Goal: Check status: Check status

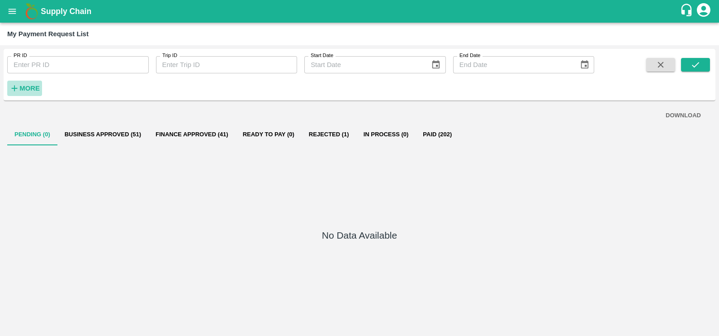
click at [28, 86] on strong "More" at bounding box center [29, 88] width 20 height 7
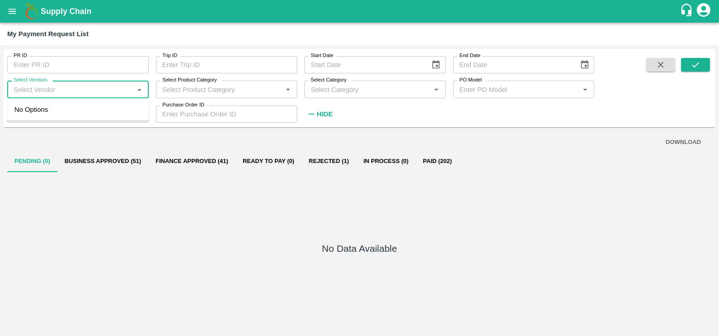
click at [60, 91] on input "Select Vendors" at bounding box center [70, 89] width 121 height 12
click at [90, 115] on div "MAERSK A/S-Transporter" at bounding box center [78, 109] width 142 height 15
type input "MAERSK A/S-Transporter"
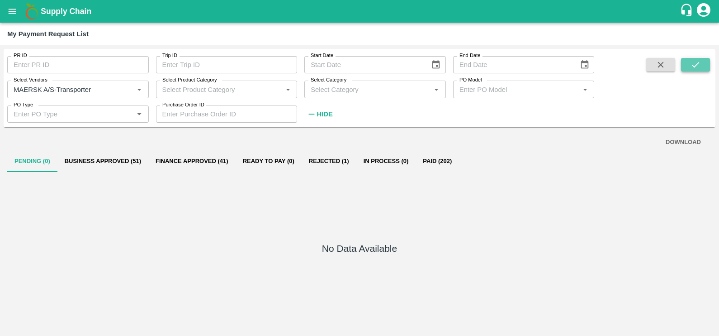
click at [695, 62] on icon "submit" at bounding box center [696, 65] width 10 height 10
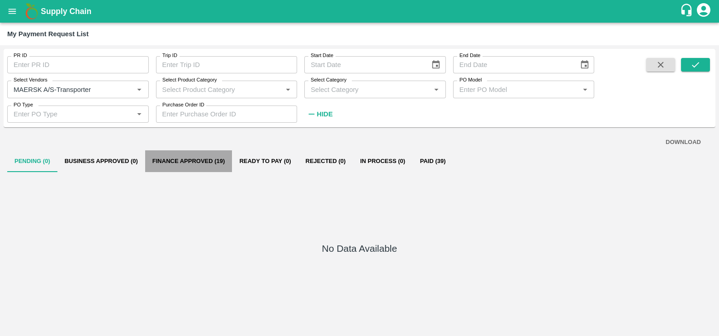
click at [210, 161] on button "Finance Approved (19)" at bounding box center [188, 161] width 87 height 22
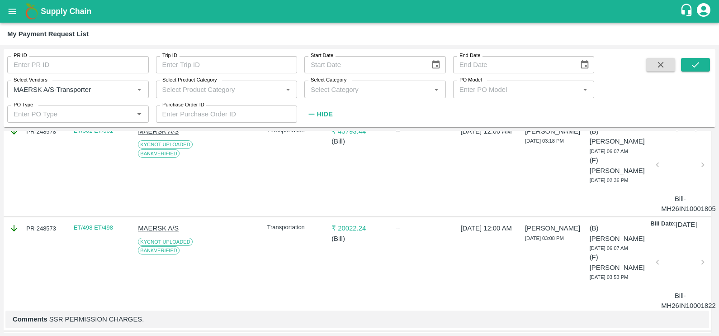
scroll to position [0, 0]
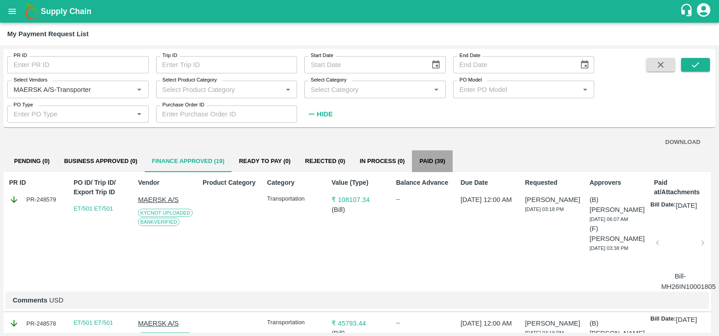
click at [426, 161] on button "Paid (39)" at bounding box center [432, 161] width 41 height 22
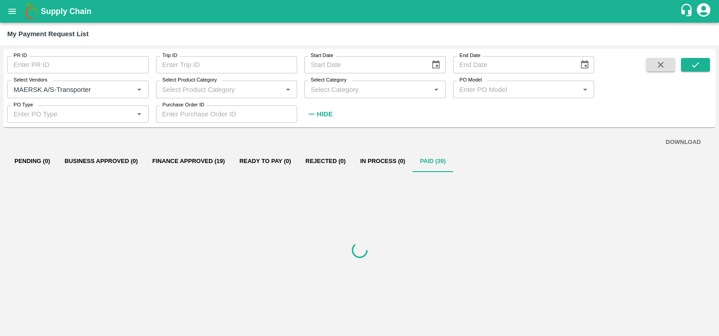
scroll to position [0, 0]
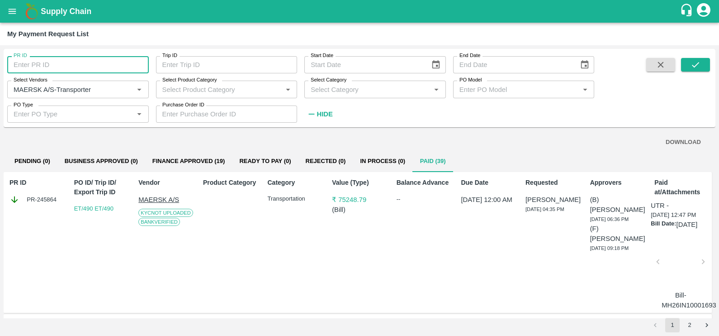
click at [41, 62] on input "PR ID" at bounding box center [78, 64] width 142 height 17
paste input "PR-239819"
drag, startPoint x: 25, startPoint y: 63, endPoint x: 67, endPoint y: 64, distance: 42.1
click at [67, 64] on input "PR-239819" at bounding box center [78, 64] width 142 height 17
type input "P"
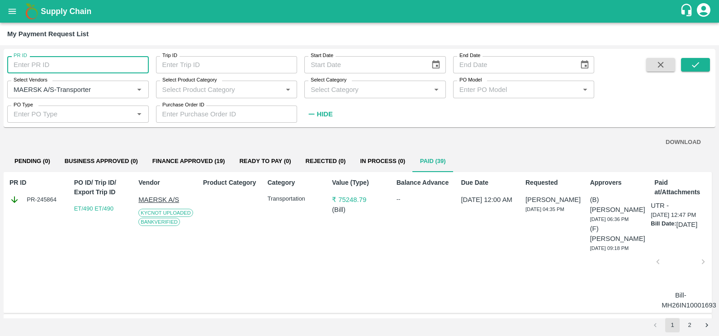
paste input "text"
type input "239819"
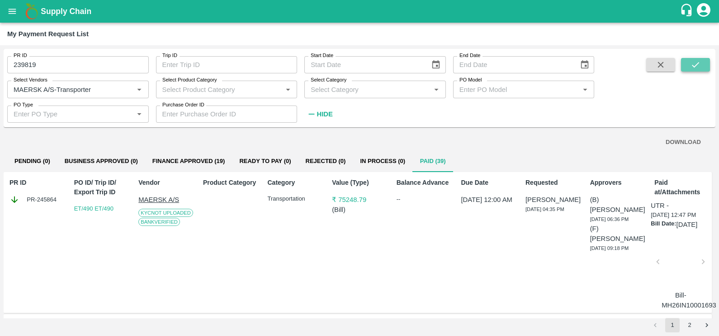
click at [691, 63] on icon "submit" at bounding box center [696, 65] width 10 height 10
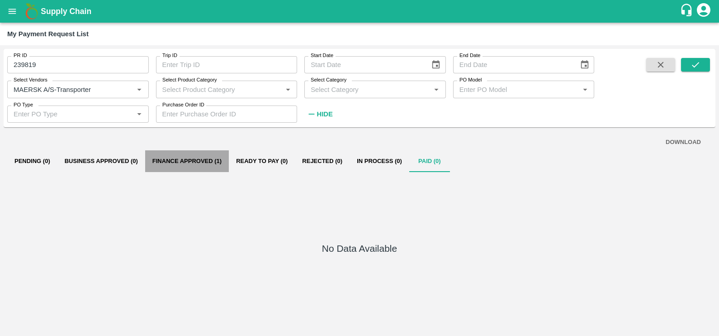
click at [182, 162] on button "Finance Approved (1)" at bounding box center [187, 161] width 84 height 22
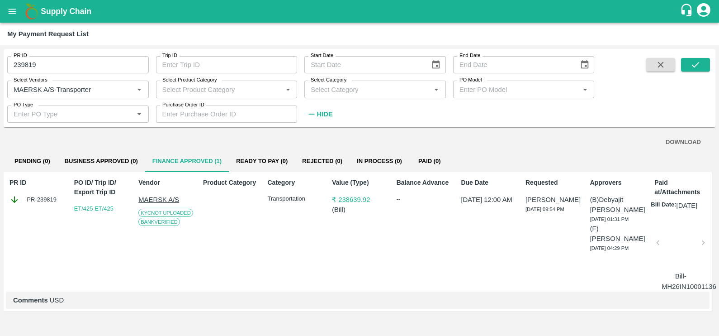
click at [39, 64] on input "239819" at bounding box center [78, 64] width 142 height 17
paste input "text"
type input "245864"
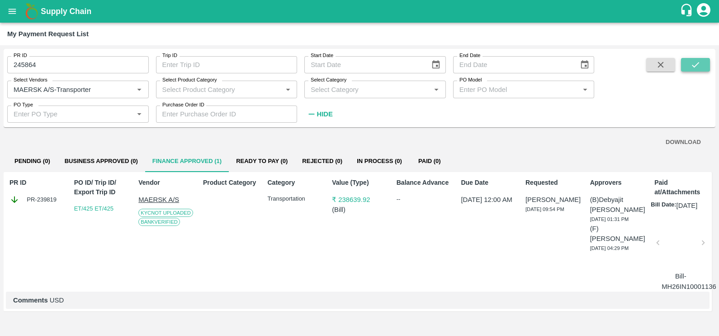
click at [697, 66] on icon "submit" at bounding box center [696, 65] width 10 height 10
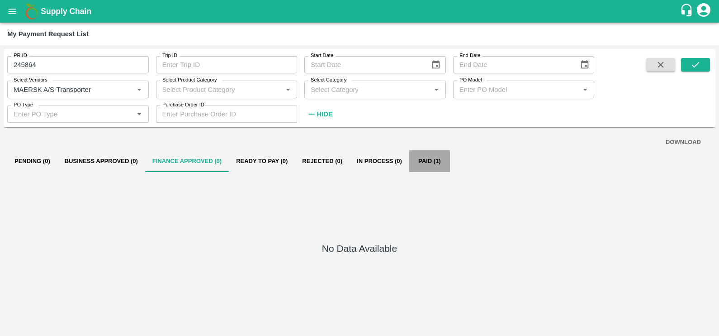
click at [422, 160] on button "Paid (1)" at bounding box center [429, 161] width 41 height 22
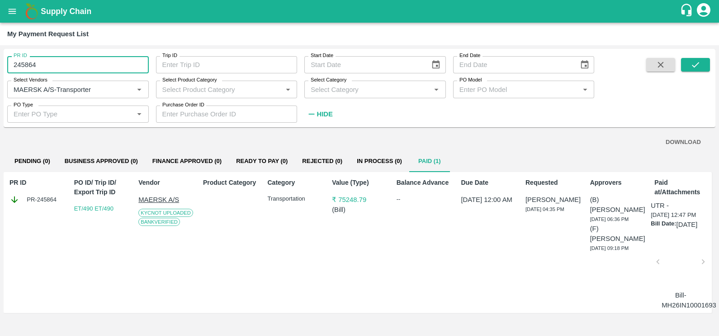
click at [85, 66] on input "245864" at bounding box center [78, 64] width 142 height 17
paste input "text"
type input "245730"
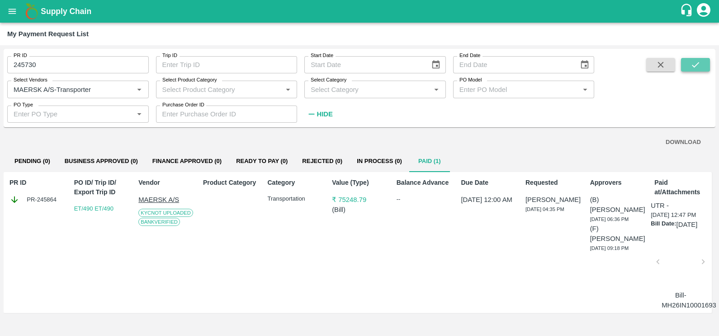
click at [687, 67] on button "submit" at bounding box center [695, 65] width 29 height 14
